Goal: Information Seeking & Learning: Find specific fact

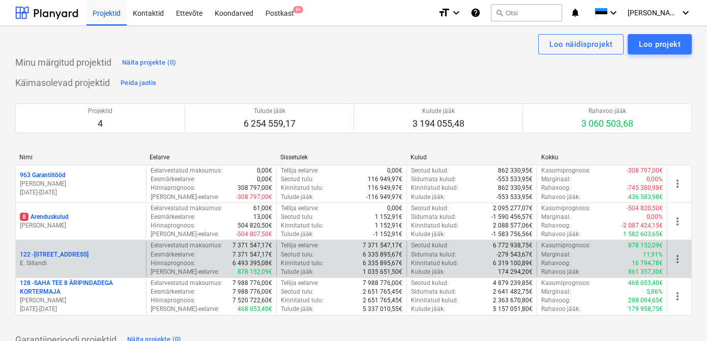
click at [45, 255] on p "122 - [STREET_ADDRESS]" at bounding box center [54, 254] width 69 height 9
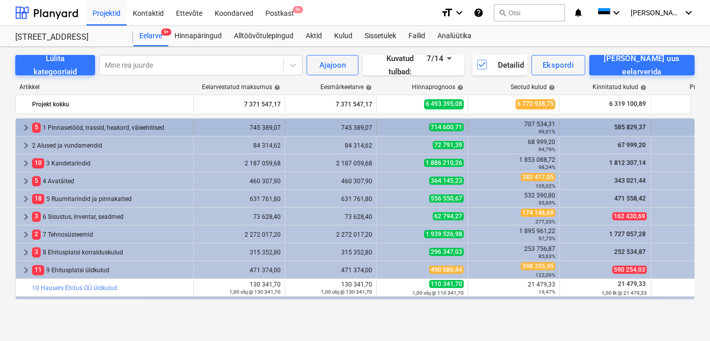
click at [26, 132] on span "keyboard_arrow_right" at bounding box center [26, 128] width 12 height 12
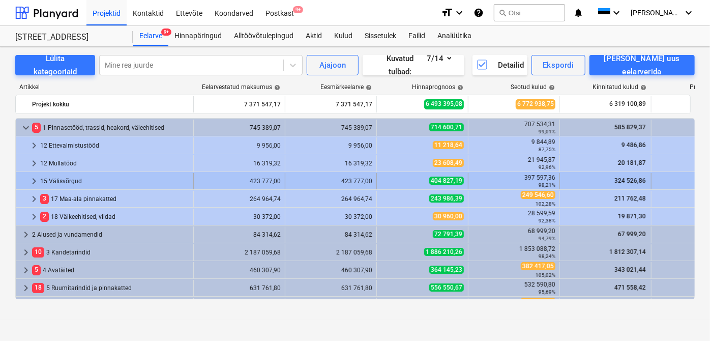
click at [36, 185] on span "keyboard_arrow_right" at bounding box center [34, 181] width 12 height 12
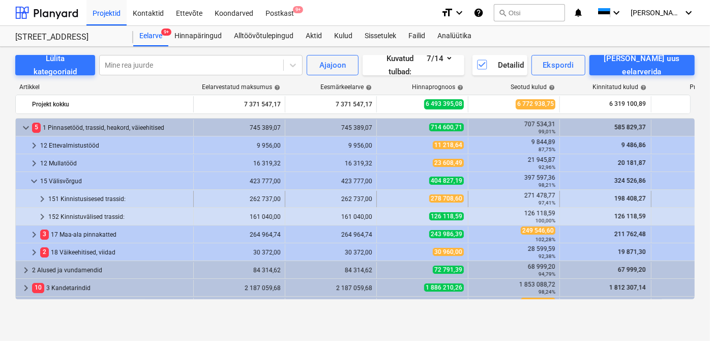
click at [41, 201] on span "keyboard_arrow_right" at bounding box center [42, 199] width 12 height 12
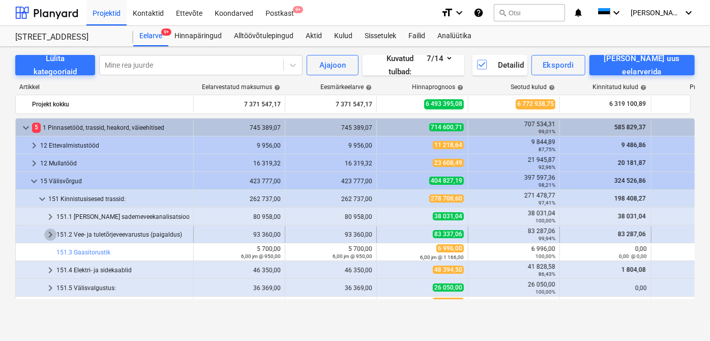
click at [50, 235] on span "keyboard_arrow_right" at bounding box center [50, 235] width 12 height 12
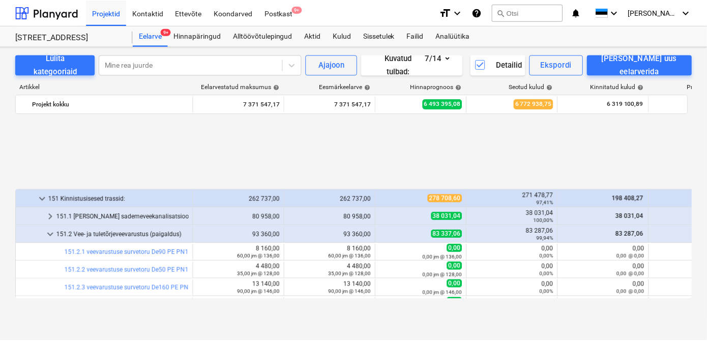
scroll to position [92, 0]
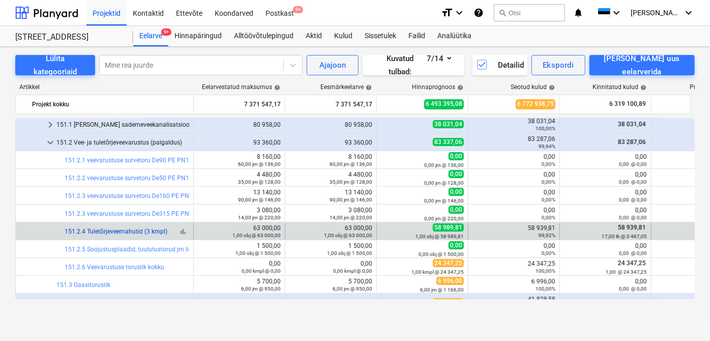
click at [141, 231] on link "151.2.4 Tuletõrjeveemahutid (3 kmpl)" at bounding box center [116, 231] width 103 height 7
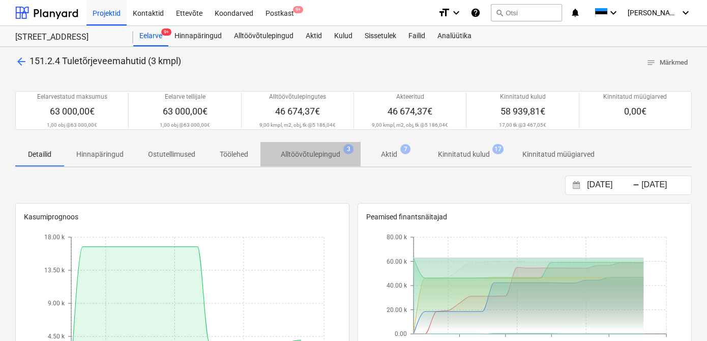
click at [311, 156] on p "Alltöövõtulepingud" at bounding box center [311, 154] width 60 height 11
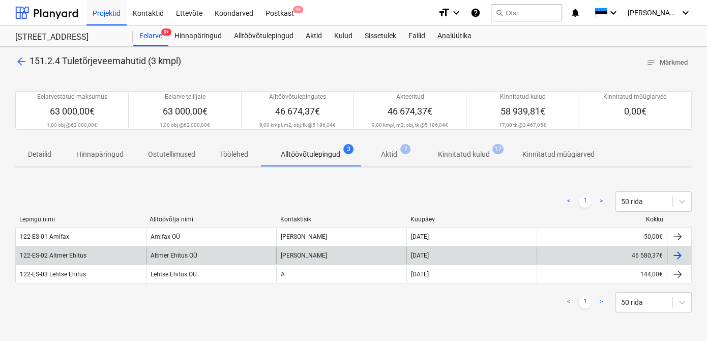
click at [164, 255] on div "Altmer Ehitus OÜ" at bounding box center [211, 255] width 130 height 16
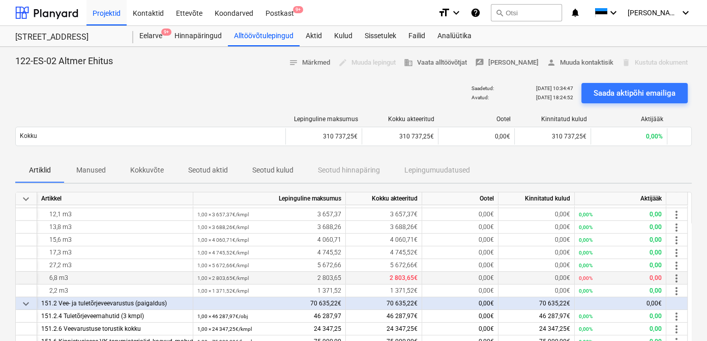
scroll to position [114, 0]
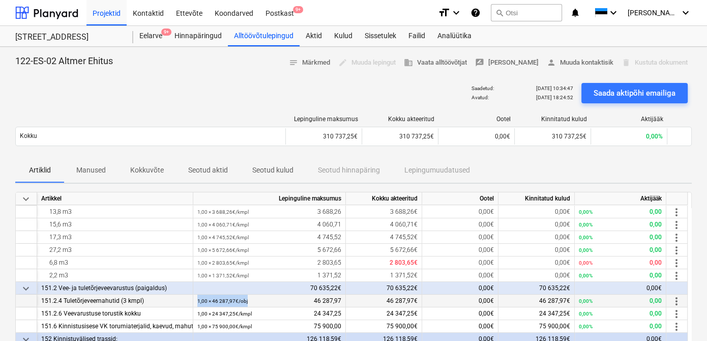
drag, startPoint x: 251, startPoint y: 301, endPoint x: 197, endPoint y: 300, distance: 54.0
click at [197, 300] on div "1,00 × 46 287,97€ / obj 46 287,97" at bounding box center [269, 301] width 144 height 13
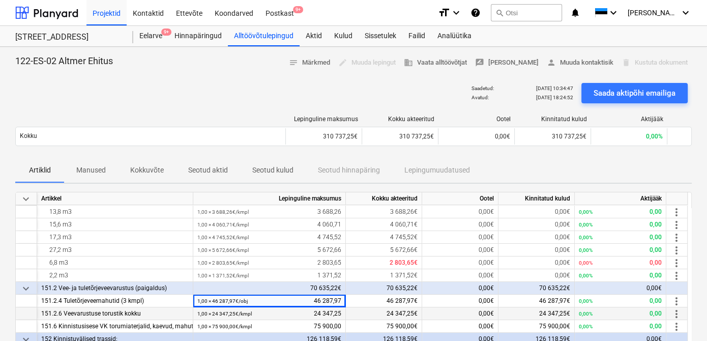
click at [258, 314] on div "1,00 × 24 347,25€ / kmpl 24 347,25" at bounding box center [269, 313] width 144 height 13
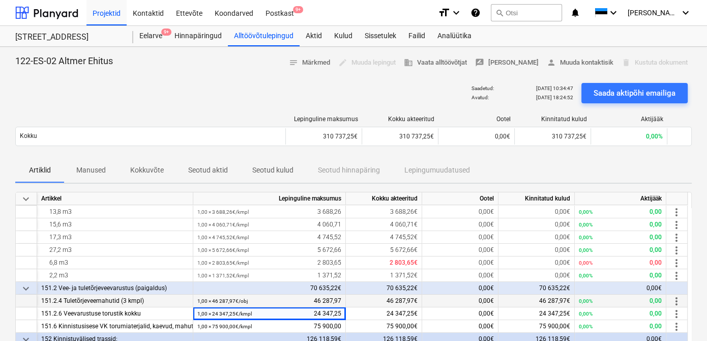
click at [250, 302] on div "1,00 × 46 287,97€ / obj 46 287,97" at bounding box center [269, 301] width 144 height 13
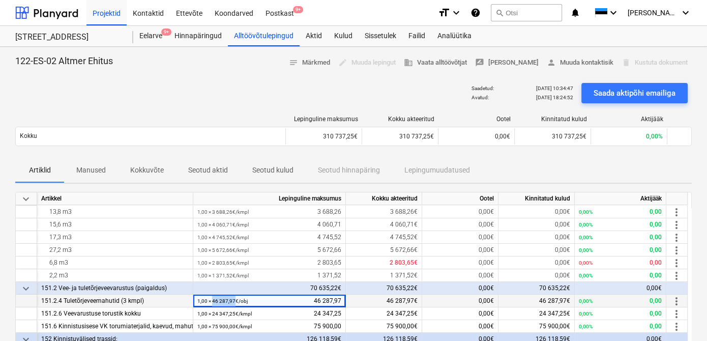
drag, startPoint x: 212, startPoint y: 300, endPoint x: 235, endPoint y: 300, distance: 22.4
click at [235, 300] on small "1,00 × 46 287,97€ / obj" at bounding box center [222, 301] width 50 height 6
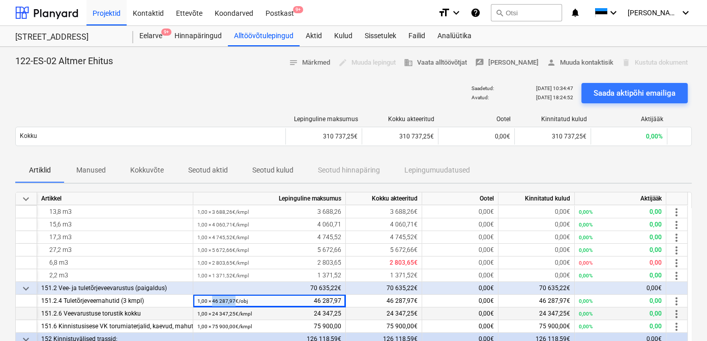
copy small "46 287,97"
click at [239, 155] on div "Lepinguline maksumus Kokku akteeritud Ootel Kinnitatud kulud Aktijääk Kokku 310…" at bounding box center [353, 132] width 677 height 51
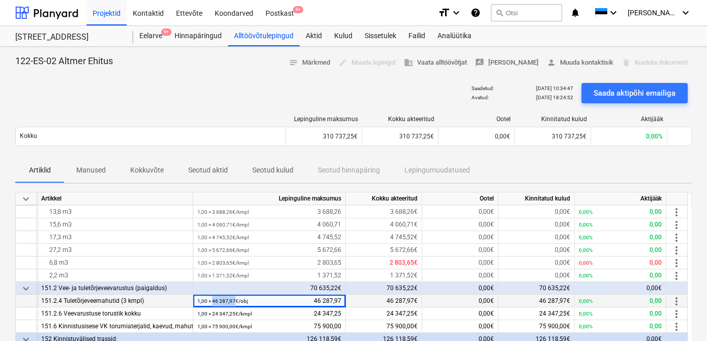
drag, startPoint x: 212, startPoint y: 300, endPoint x: 235, endPoint y: 300, distance: 22.9
click at [235, 300] on small "1,00 × 46 287,97€ / obj" at bounding box center [222, 301] width 50 height 6
click at [214, 300] on small "1,00 × 46 287,97€ / obj" at bounding box center [222, 301] width 50 height 6
click at [212, 302] on span at bounding box center [211, 301] width 1 height 6
click at [452, 97] on div "Saadetud : [DATE] 10:34:47 Avatud : [DATE] 18:24:52 Saada aktipõhi emailiga" at bounding box center [353, 93] width 677 height 29
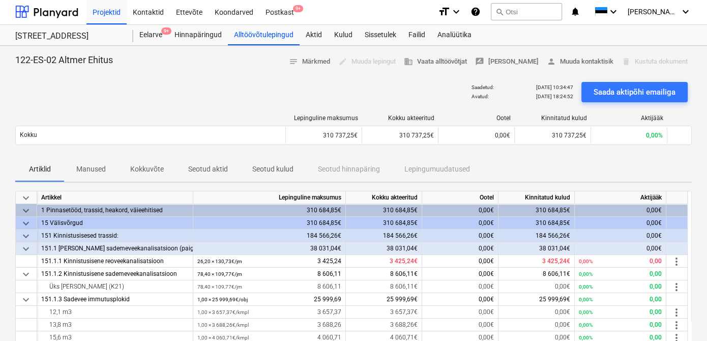
scroll to position [0, 0]
